Goal: Find specific page/section: Find specific page/section

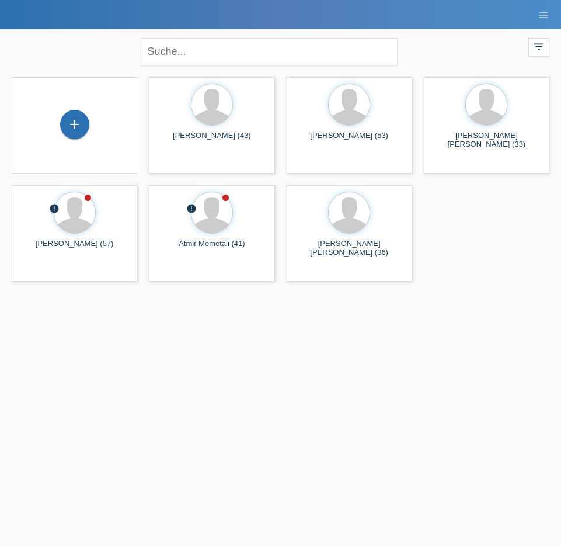
drag, startPoint x: 177, startPoint y: 344, endPoint x: 264, endPoint y: 180, distance: 185.2
click at [177, 287] on html "POS — MF Group Kund*innen 2 Einkäufe E-Mail Support menu account_circle" at bounding box center [280, 143] width 561 height 287
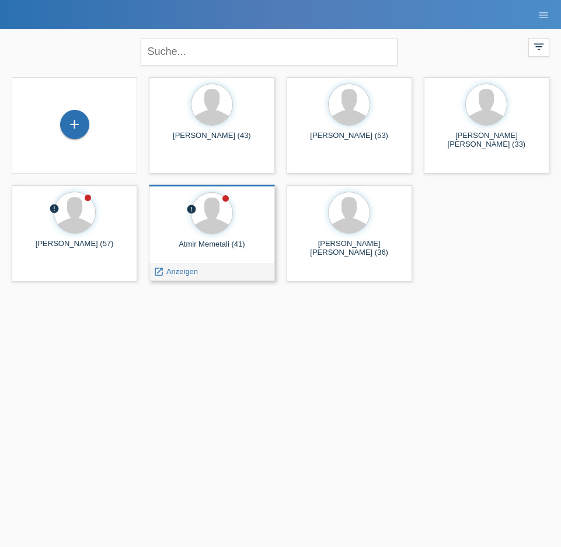
click at [205, 255] on div "Atmir Memetali (41)" at bounding box center [211, 248] width 107 height 19
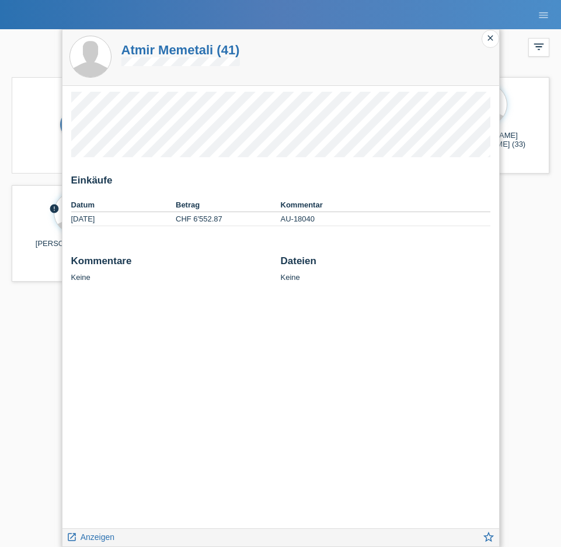
click at [488, 37] on icon "close" at bounding box center [490, 37] width 9 height 9
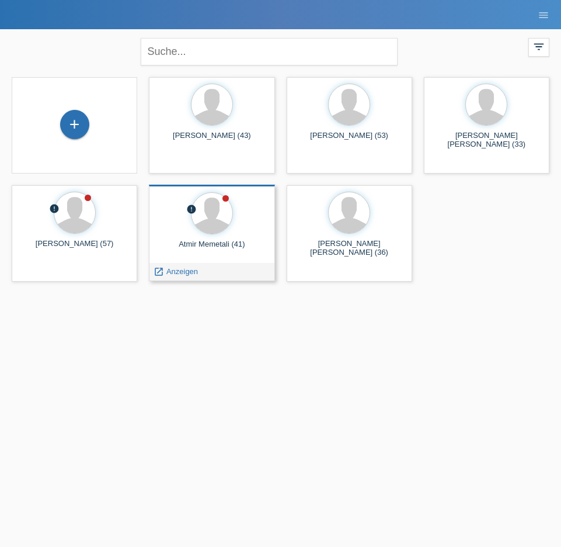
click at [186, 208] on icon "error" at bounding box center [191, 209] width 11 height 11
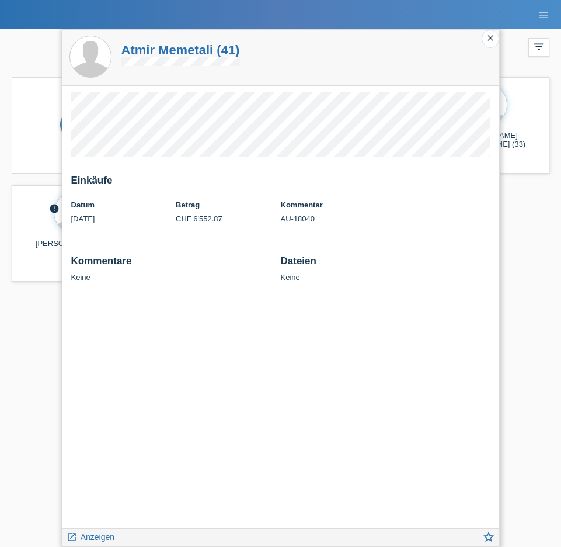
click at [155, 55] on h1 "Atmir Memetali (41)" at bounding box center [180, 50] width 119 height 15
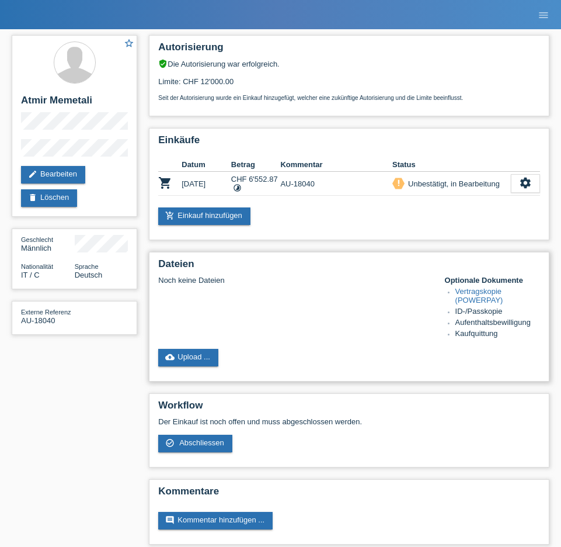
click at [485, 294] on link "Vertragskopie (POWERPAY)" at bounding box center [480, 296] width 48 height 18
click at [548, 19] on icon "menu" at bounding box center [544, 15] width 12 height 12
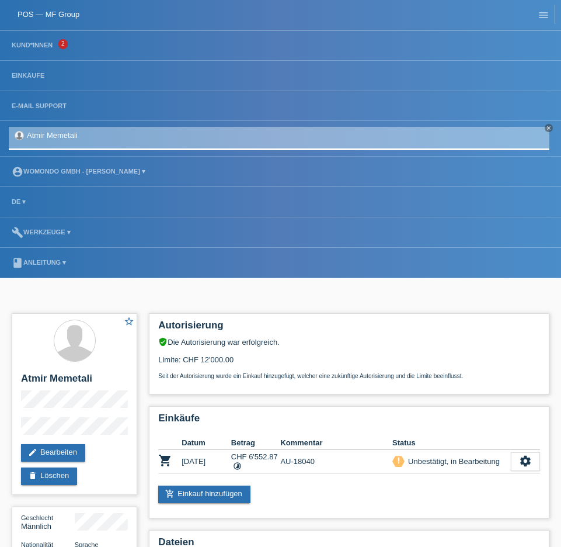
click at [61, 45] on span "2" at bounding box center [62, 44] width 9 height 10
click at [51, 44] on link "Kund*innen" at bounding box center [32, 44] width 53 height 7
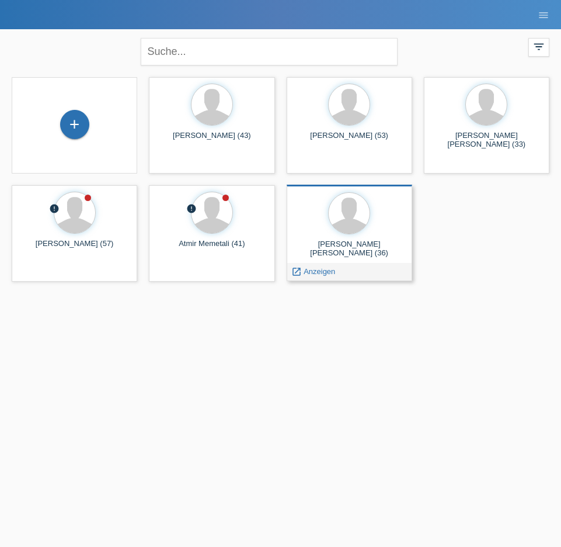
click at [313, 269] on span "Anzeigen" at bounding box center [320, 271] width 32 height 9
